Goal: Find specific page/section: Find specific page/section

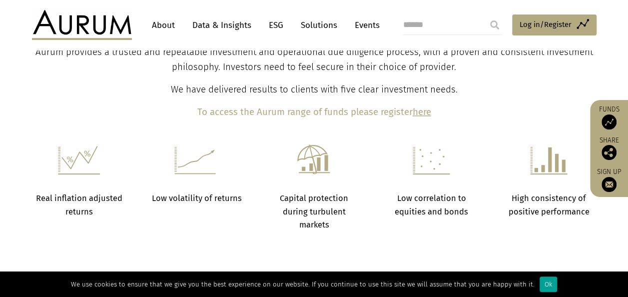
scroll to position [691, 0]
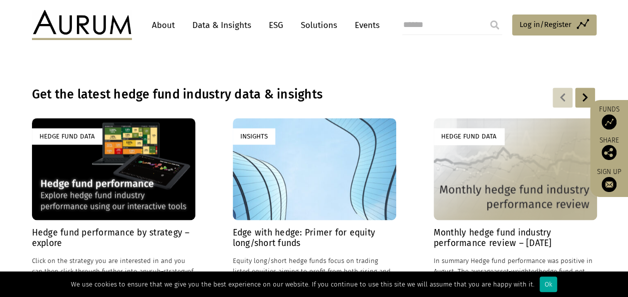
drag, startPoint x: 540, startPoint y: 290, endPoint x: 524, endPoint y: 254, distance: 39.8
click at [540, 290] on div "Ok" at bounding box center [547, 283] width 17 height 15
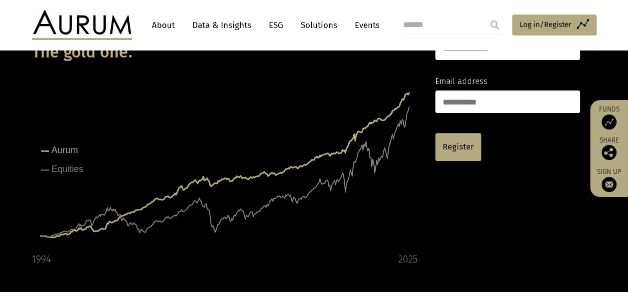
scroll to position [0, 0]
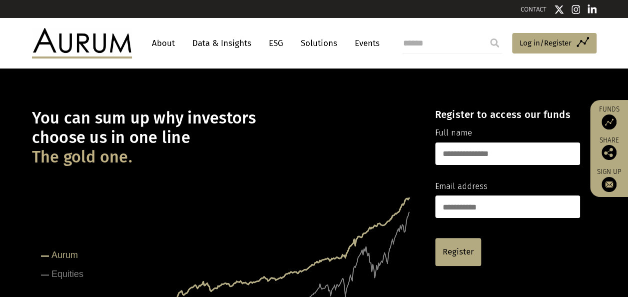
click at [168, 46] on link "About" at bounding box center [163, 43] width 33 height 18
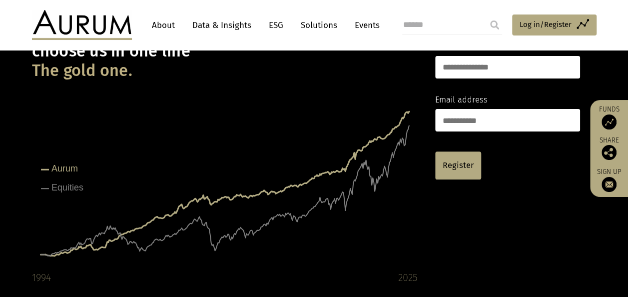
scroll to position [200, 0]
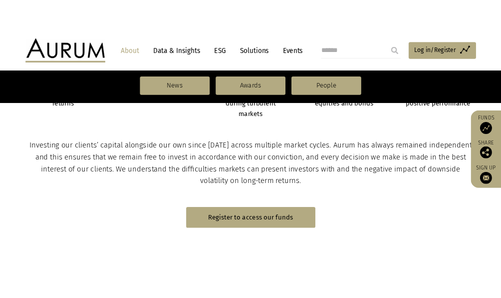
scroll to position [749, 0]
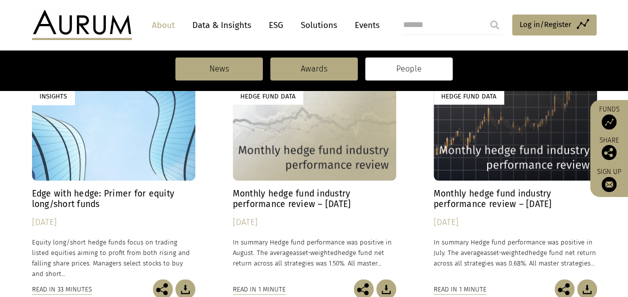
click at [428, 71] on link "People" at bounding box center [408, 68] width 87 height 23
